Goal: Find contact information: Find contact information

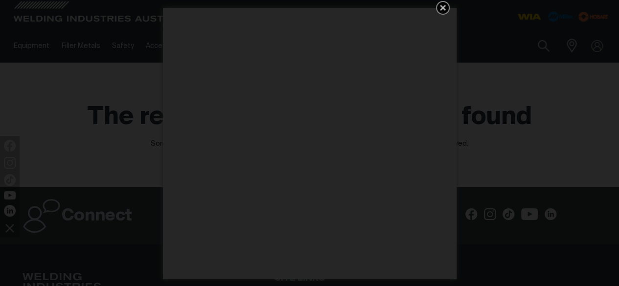
click at [438, 10] on icon "Get 5 WIA Welding Guides Free!" at bounding box center [443, 8] width 12 height 12
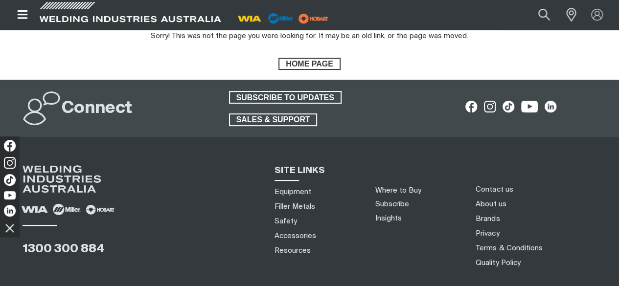
scroll to position [199, 0]
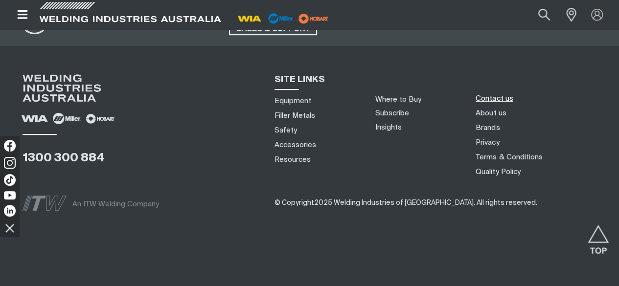
click at [493, 98] on link "Contact us" at bounding box center [493, 98] width 37 height 10
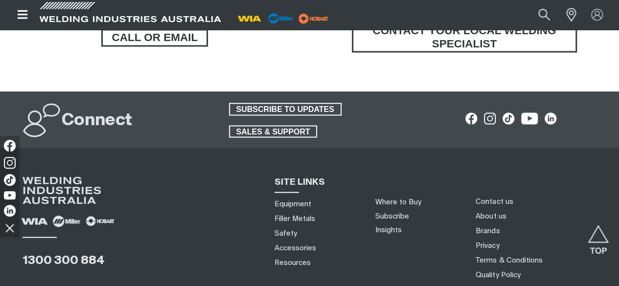
scroll to position [816, 0]
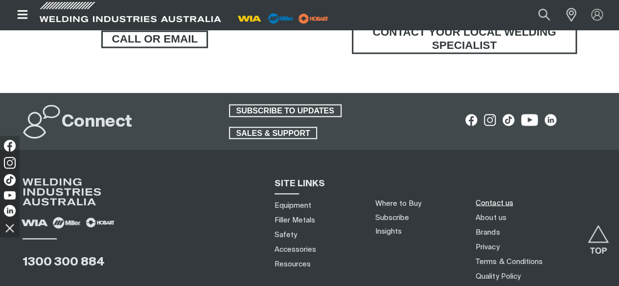
click at [500, 208] on link "Contact us" at bounding box center [493, 203] width 37 height 10
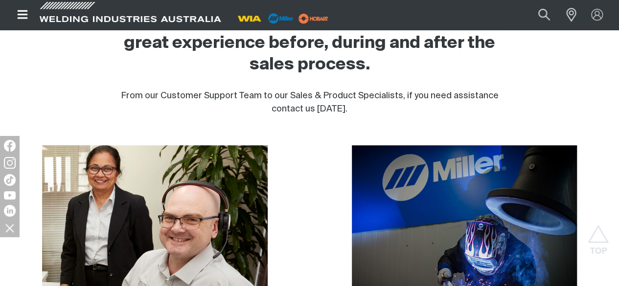
scroll to position [594, 0]
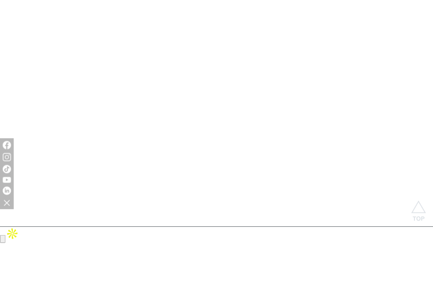
scroll to position [0, 0]
